Goal: Task Accomplishment & Management: Manage account settings

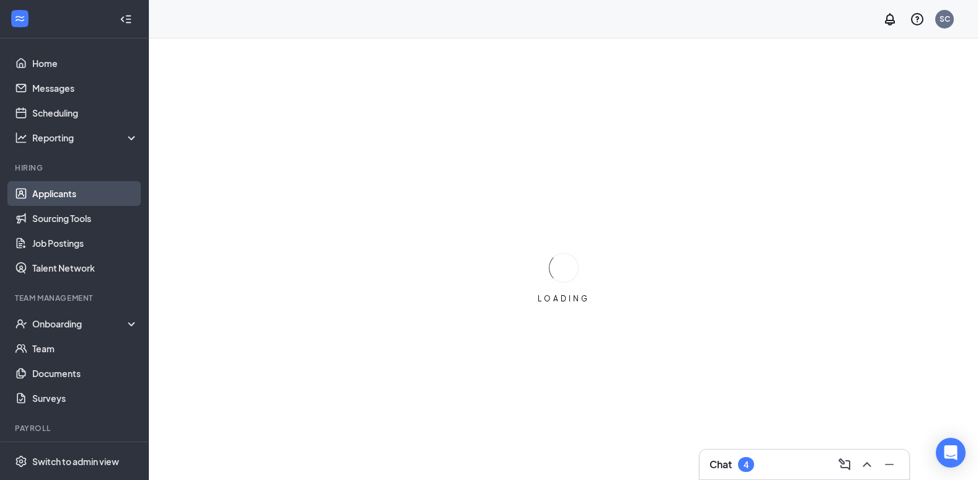
click at [60, 193] on link "Applicants" at bounding box center [85, 193] width 106 height 25
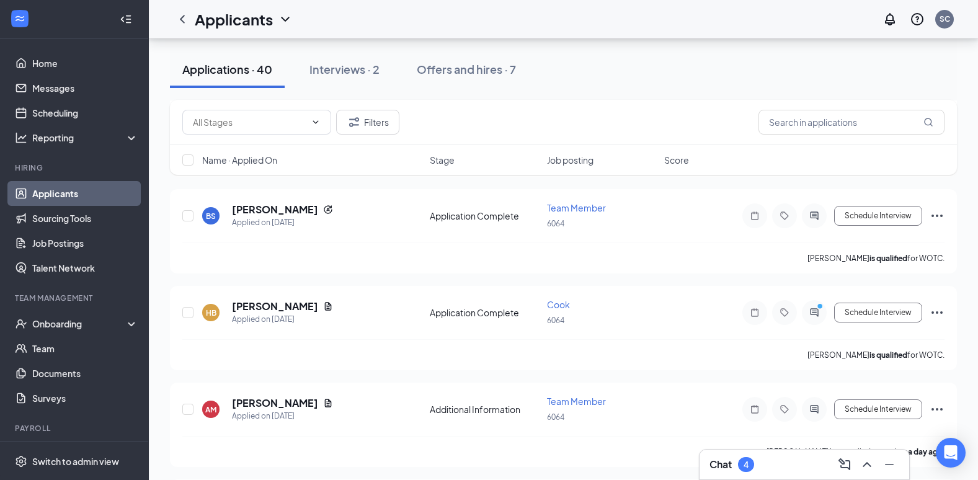
scroll to position [186, 0]
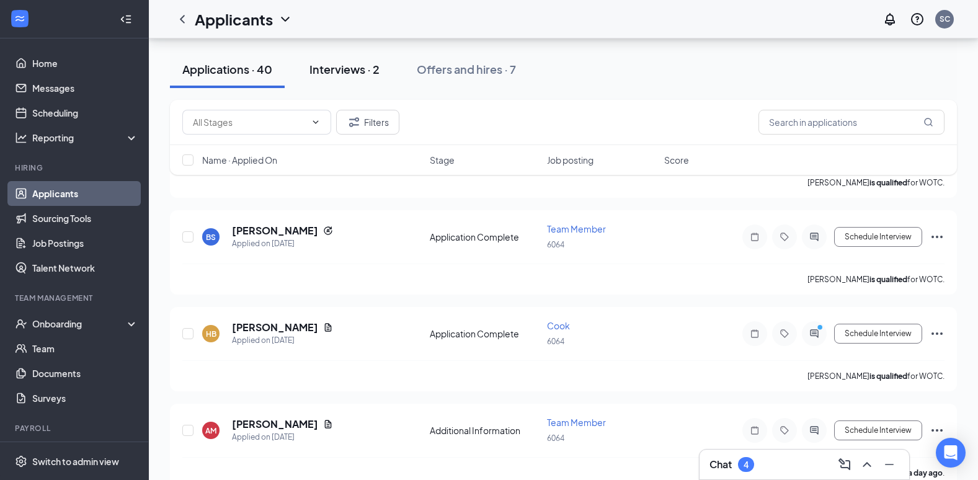
click at [352, 63] on div "Interviews · 2" at bounding box center [345, 69] width 70 height 16
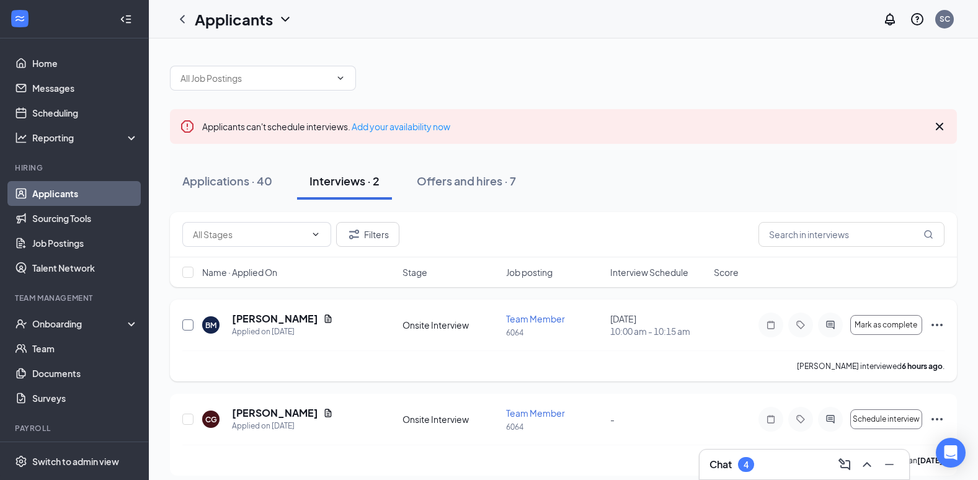
click at [189, 324] on input "checkbox" at bounding box center [187, 324] width 11 height 11
checkbox input "true"
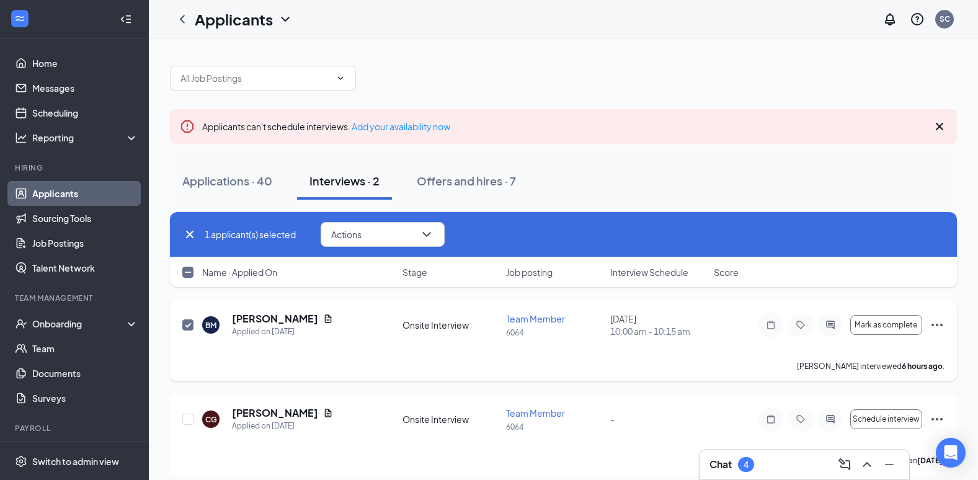
click at [931, 324] on icon "Ellipses" at bounding box center [937, 325] width 15 height 15
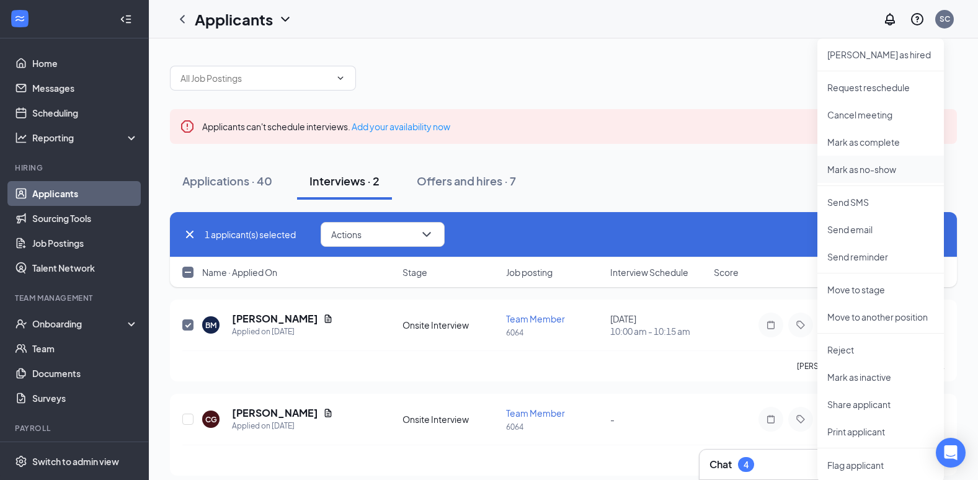
click at [862, 171] on p "Mark as no-show" at bounding box center [881, 169] width 107 height 12
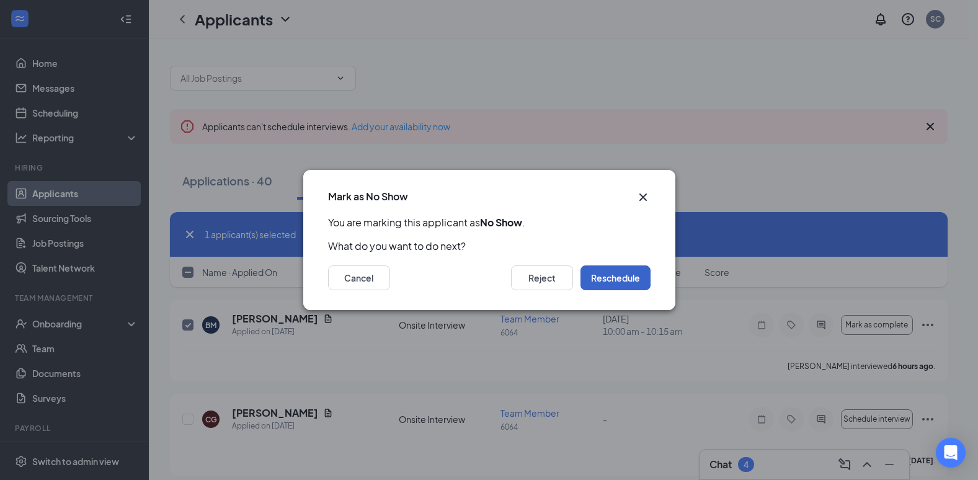
click at [631, 276] on button "Reschedule" at bounding box center [616, 278] width 70 height 25
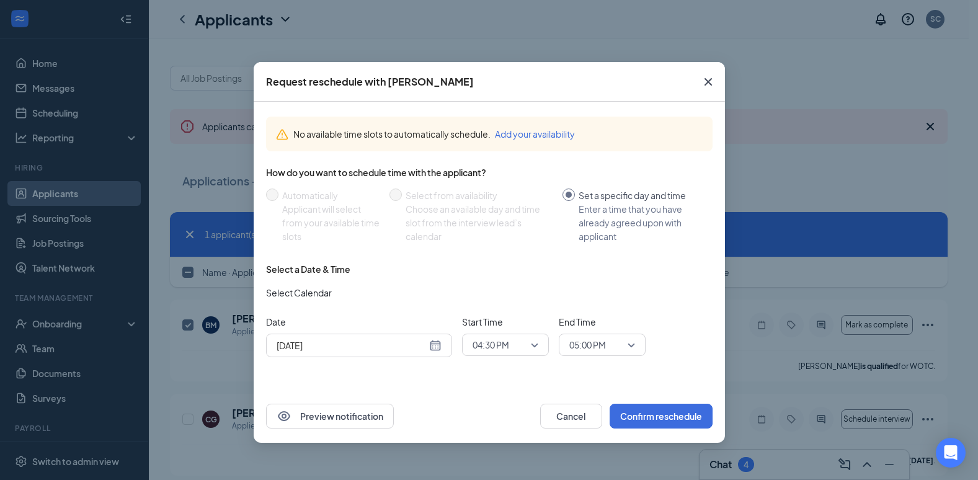
click at [435, 345] on div "[DATE]" at bounding box center [359, 346] width 165 height 14
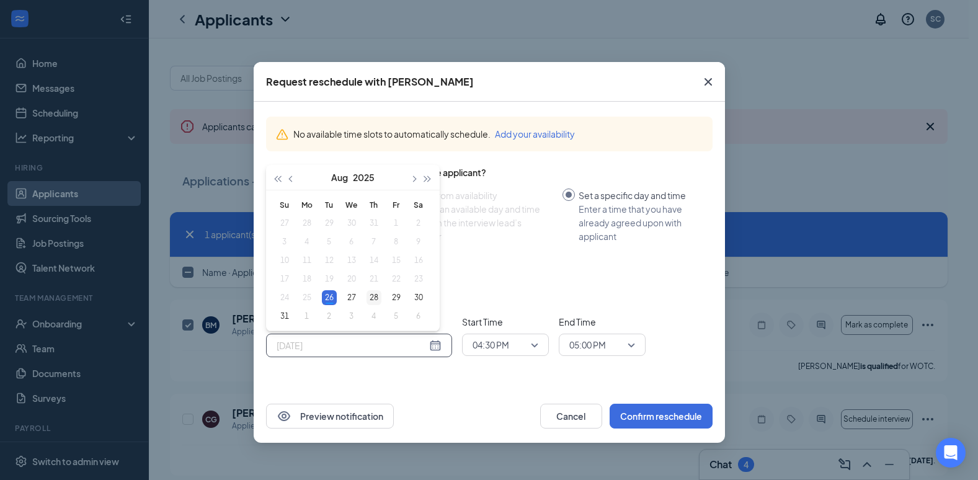
type input "[DATE]"
click at [376, 294] on div "28" at bounding box center [374, 297] width 15 height 15
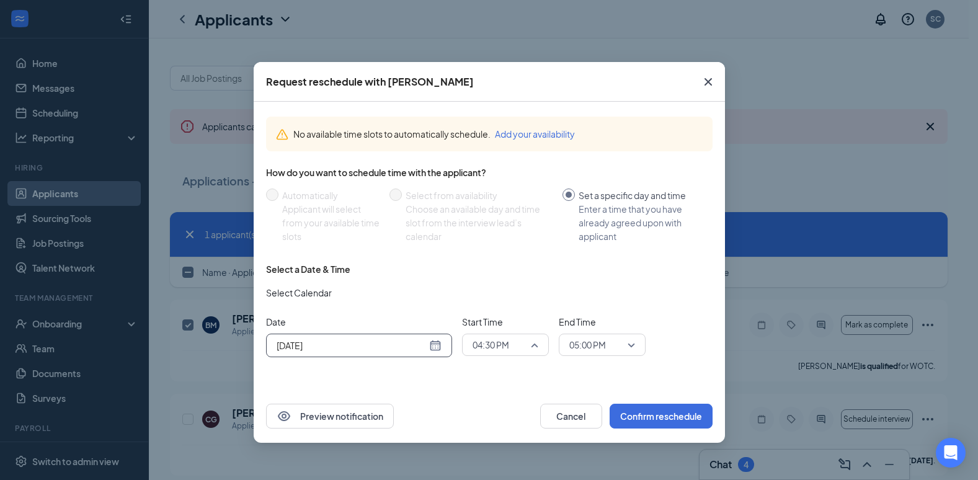
click at [533, 348] on span "04:30 PM" at bounding box center [506, 345] width 66 height 19
click at [493, 203] on span "09:00 AM" at bounding box center [490, 199] width 37 height 14
click at [643, 344] on div "05:00 PM" at bounding box center [602, 345] width 87 height 22
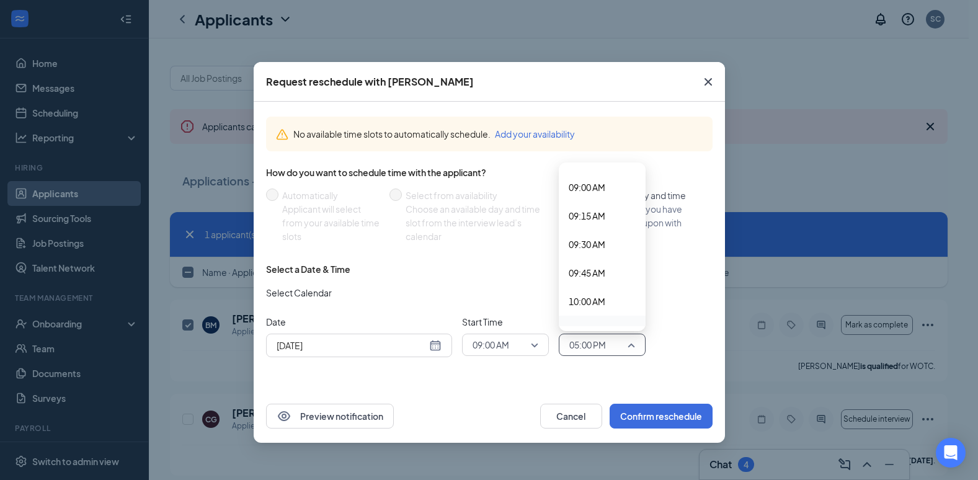
scroll to position [1005, 0]
click at [597, 231] on span "09:15 AM" at bounding box center [587, 233] width 37 height 14
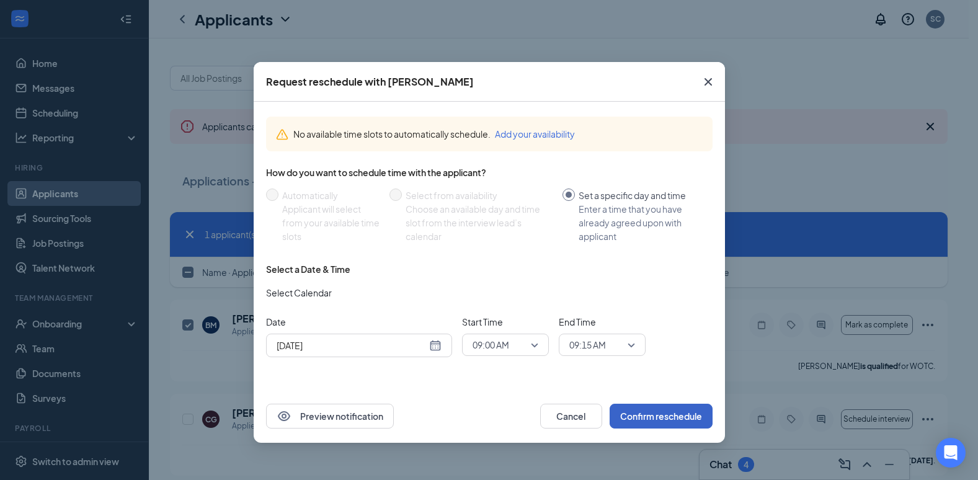
click at [660, 417] on button "Confirm reschedule" at bounding box center [661, 416] width 103 height 25
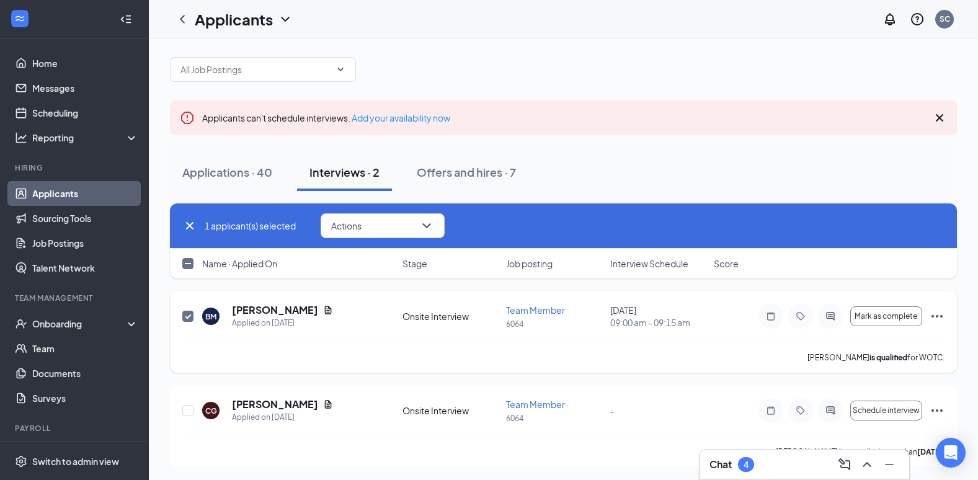
scroll to position [11, 0]
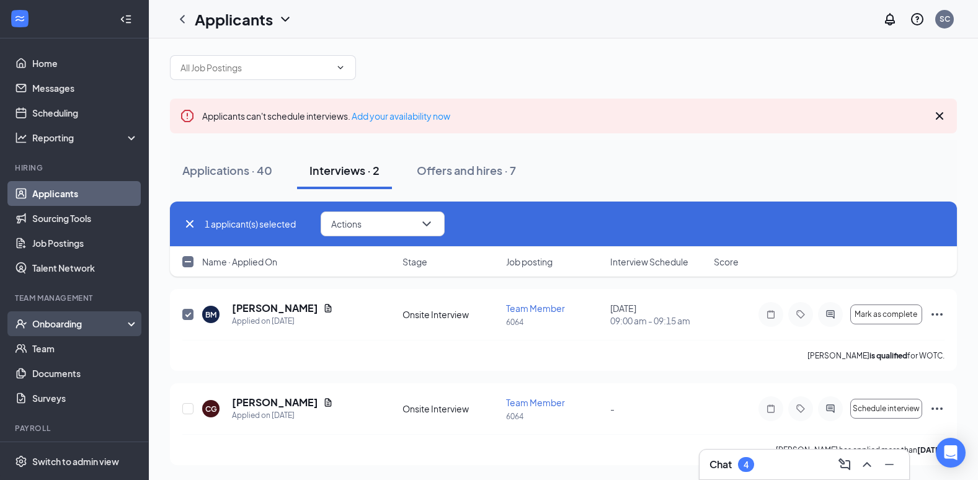
click at [66, 330] on div "Onboarding" at bounding box center [80, 324] width 96 height 12
click at [58, 351] on link "Overview" at bounding box center [85, 348] width 106 height 25
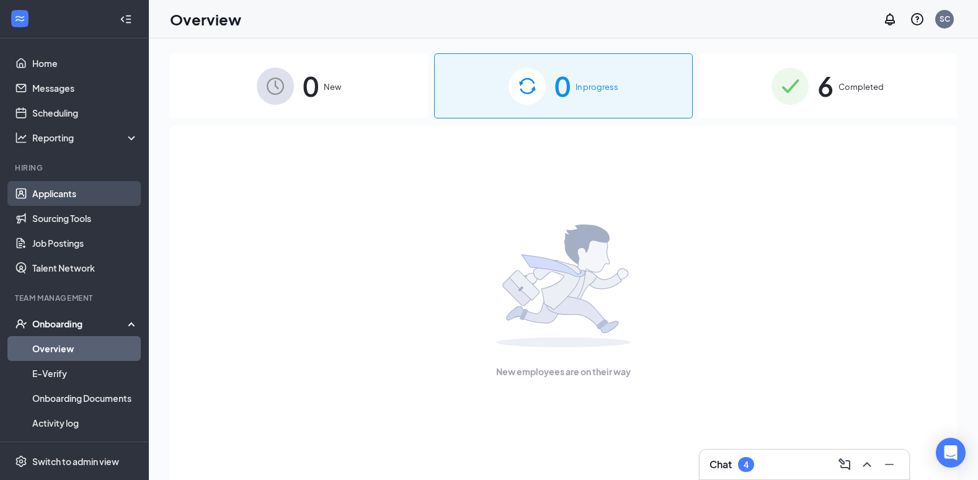
click at [54, 199] on link "Applicants" at bounding box center [85, 193] width 106 height 25
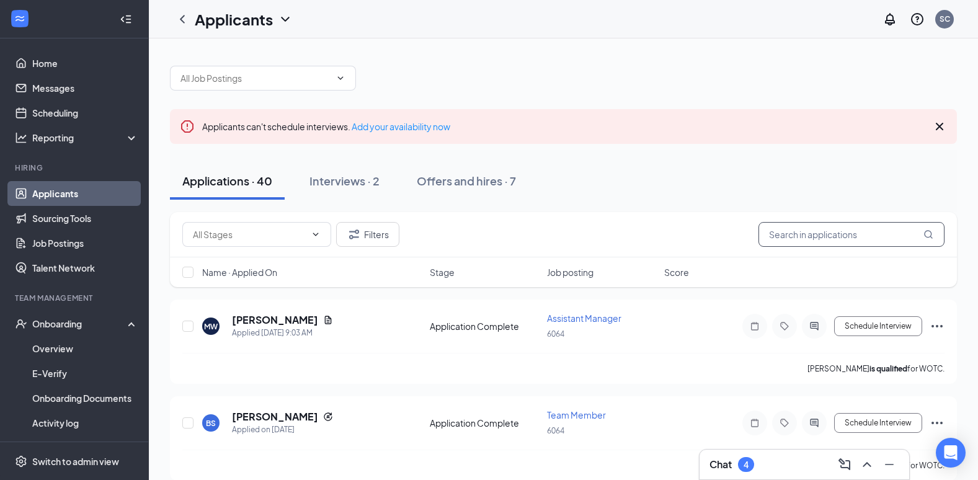
click at [816, 236] on input "text" at bounding box center [852, 234] width 186 height 25
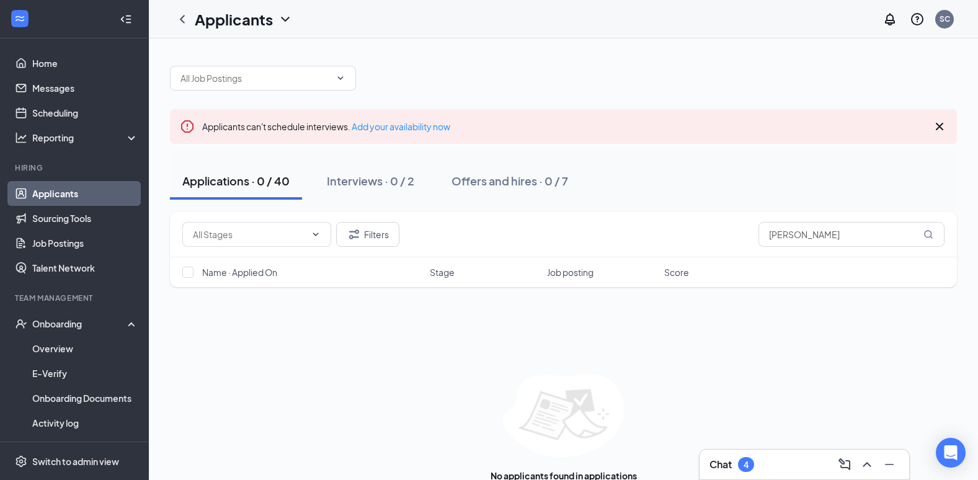
type input "[PERSON_NAME]"
